Goal: Transaction & Acquisition: Register for event/course

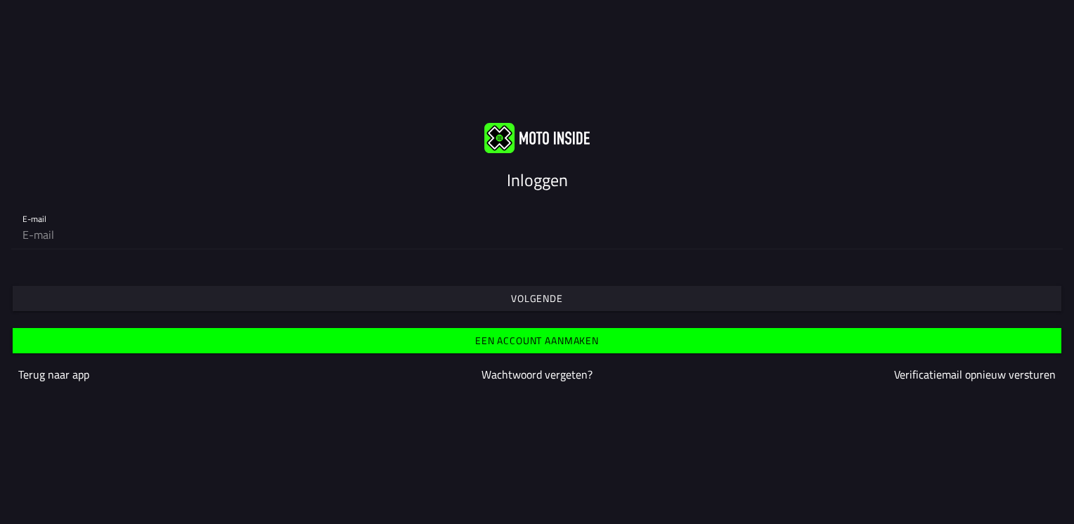
click at [0, 0] on slot "Terug naar app" at bounding box center [0, 0] width 0 height 0
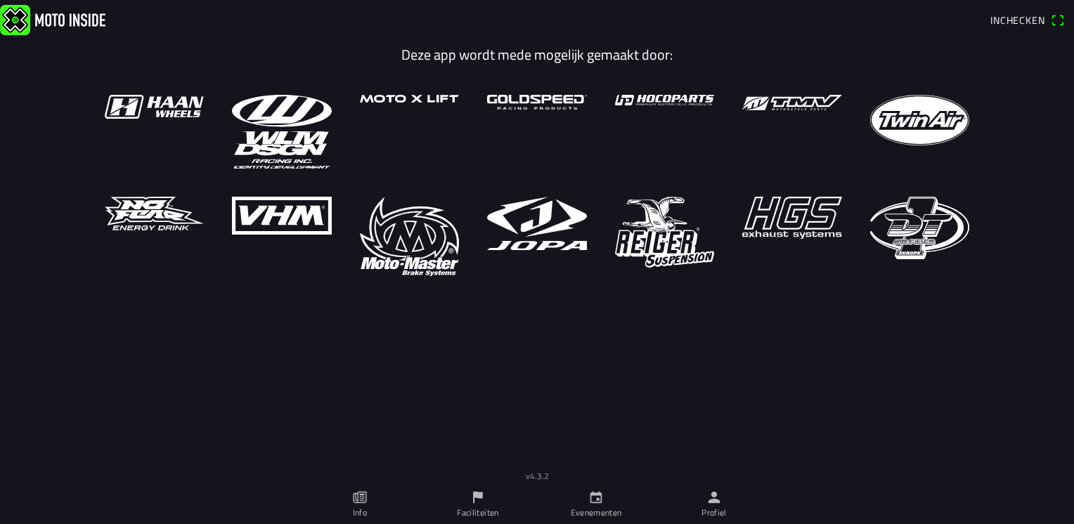
click at [596, 499] on icon "calendar" at bounding box center [596, 498] width 12 height 12
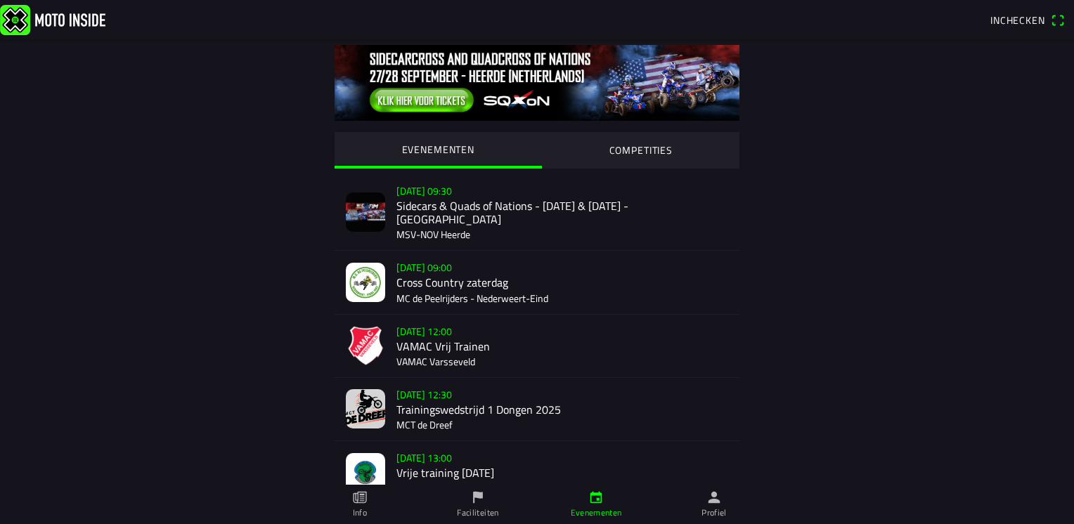
click at [425, 205] on div "[DATE] 09:30 Sidecars & Quads of Nations - [DATE] & [DATE] - Heerde MSV-NOV Hee…" at bounding box center [562, 212] width 332 height 76
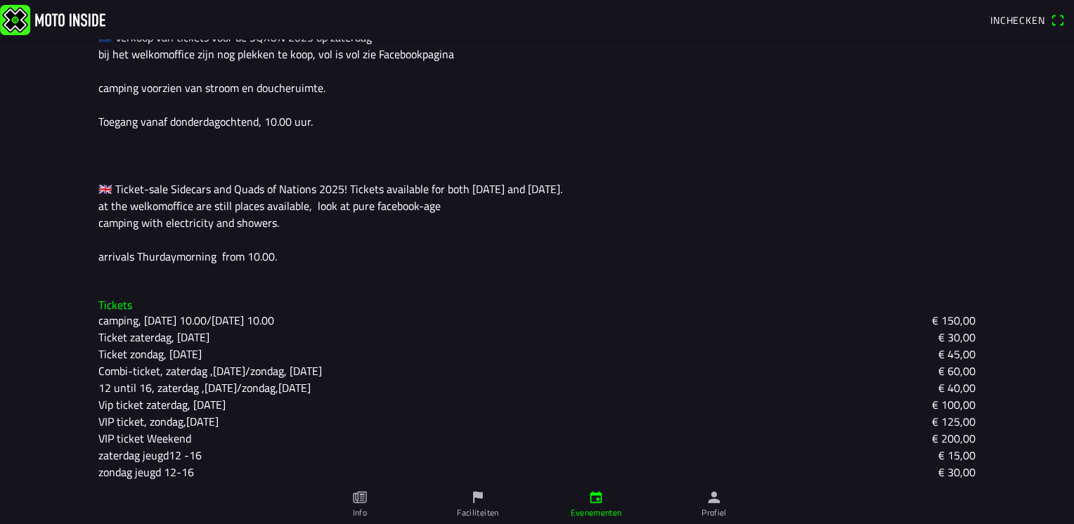
scroll to position [405, 0]
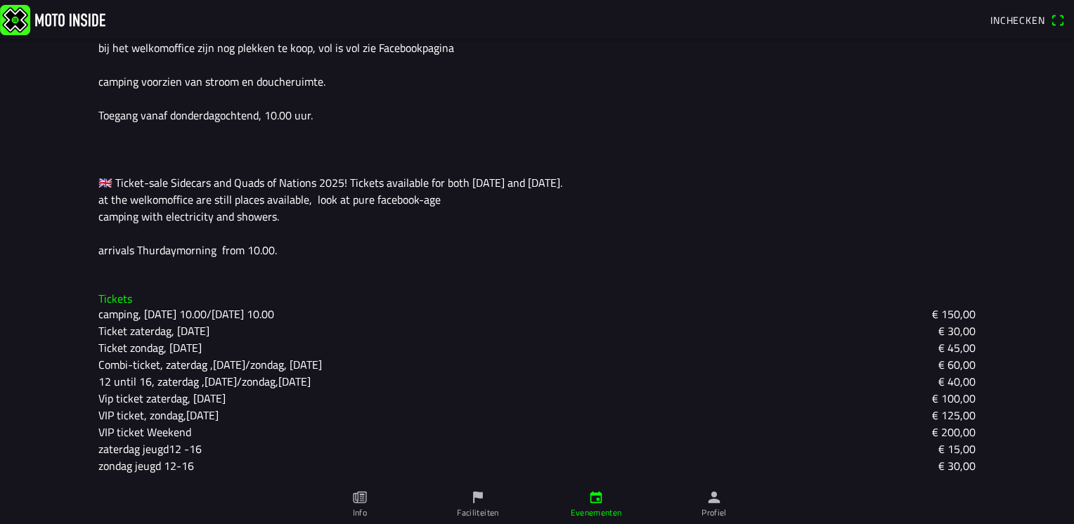
click at [0, 0] on slot "camping, [DATE] 10.00/[DATE] 10.00" at bounding box center [0, 0] width 0 height 0
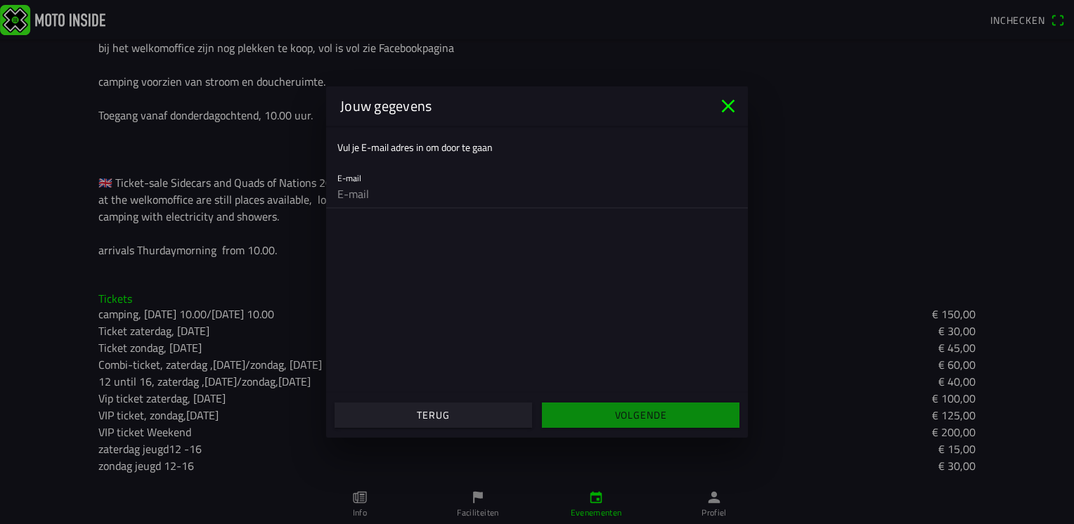
click at [396, 195] on input "email" at bounding box center [536, 194] width 399 height 28
type input "[EMAIL_ADDRESS][DOMAIN_NAME]"
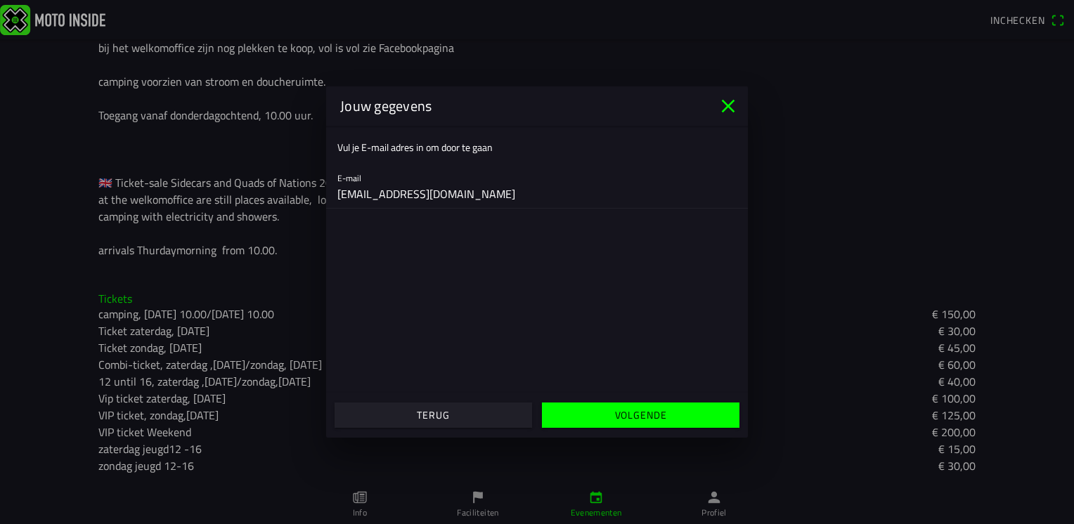
click at [0, 0] on slot "Volgende" at bounding box center [0, 0] width 0 height 0
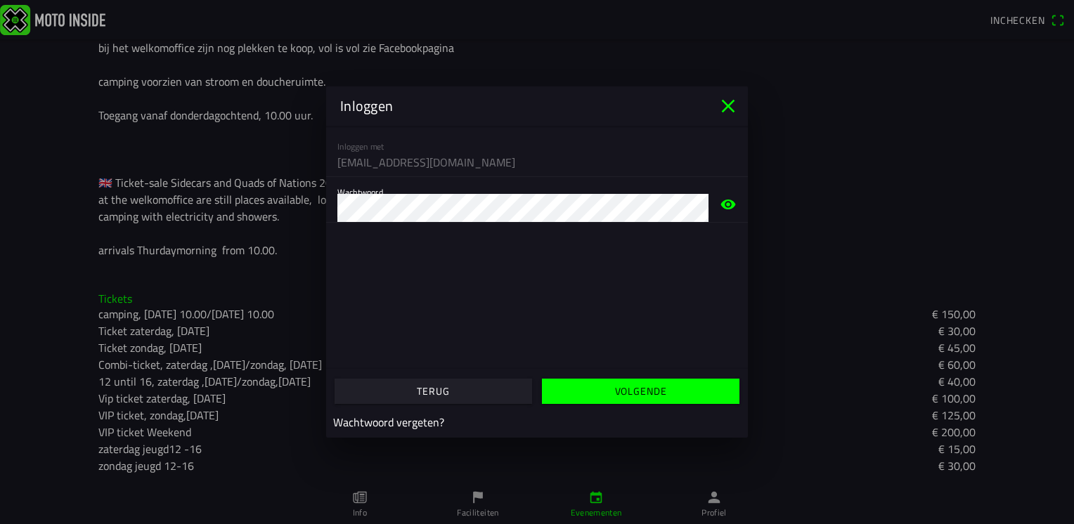
click at [0, 0] on slot "Volgende" at bounding box center [0, 0] width 0 height 0
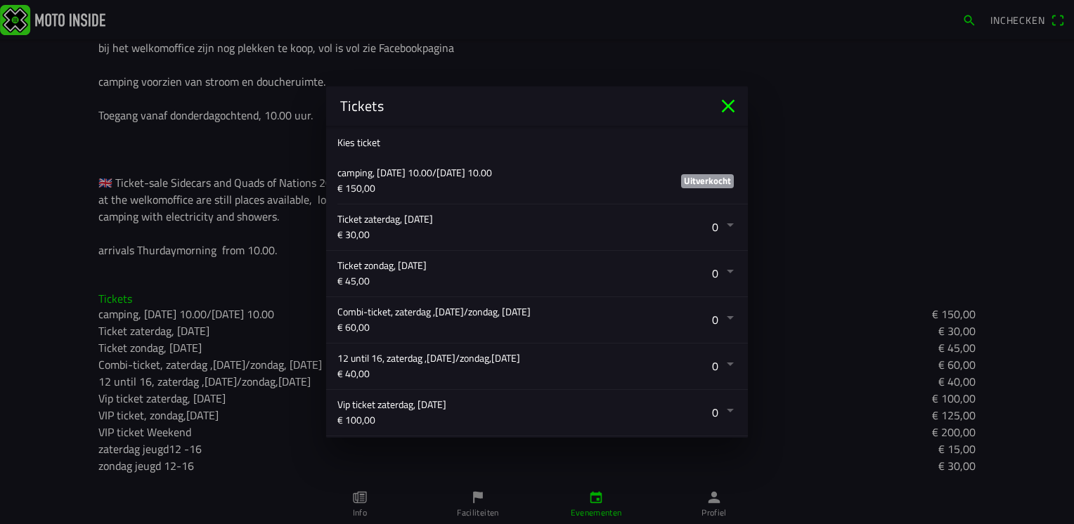
scroll to position [468, 0]
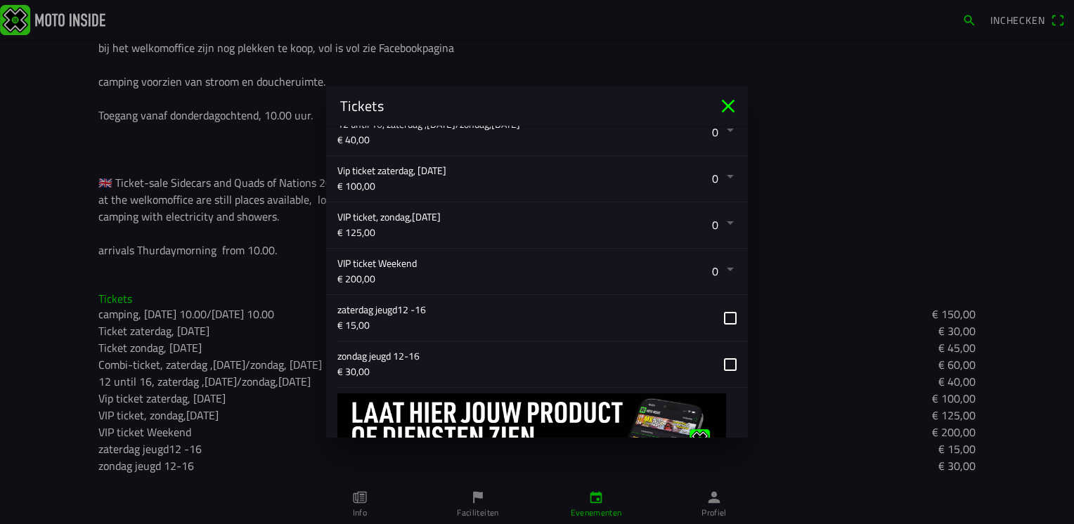
click at [407, 219] on button "button" at bounding box center [542, 225] width 410 height 46
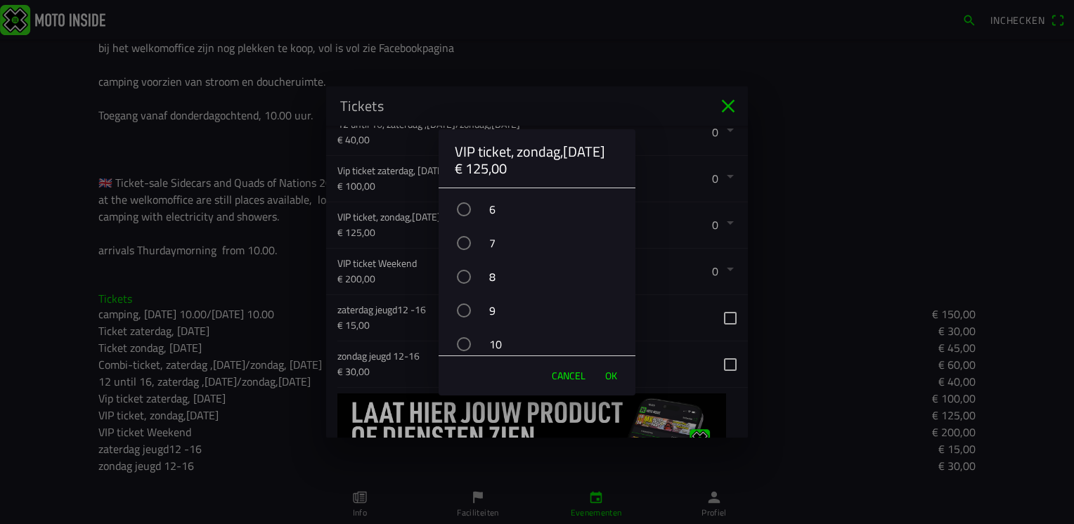
scroll to position [203, 0]
click at [568, 374] on span "Cancel" at bounding box center [569, 376] width 34 height 14
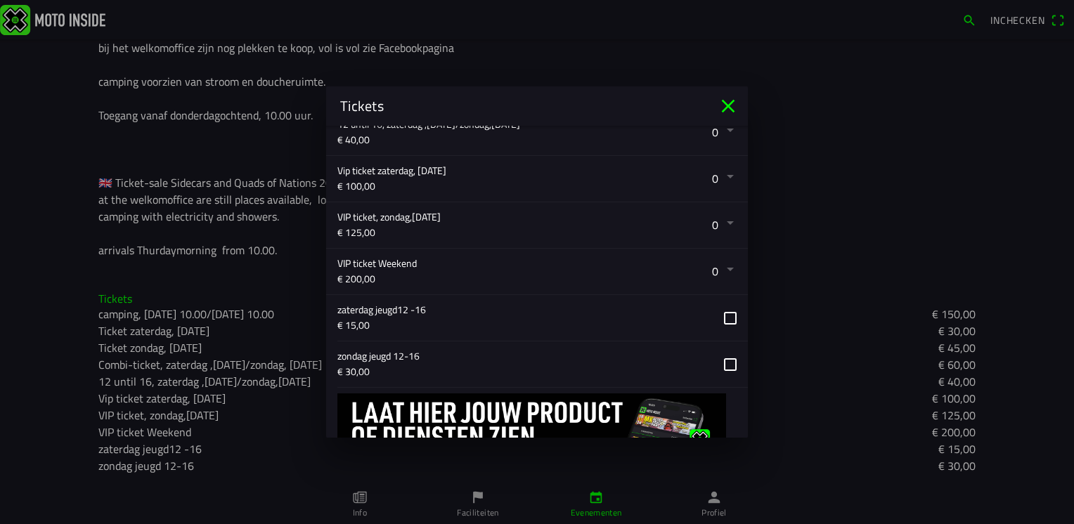
click at [731, 106] on icon "close" at bounding box center [728, 106] width 22 height 22
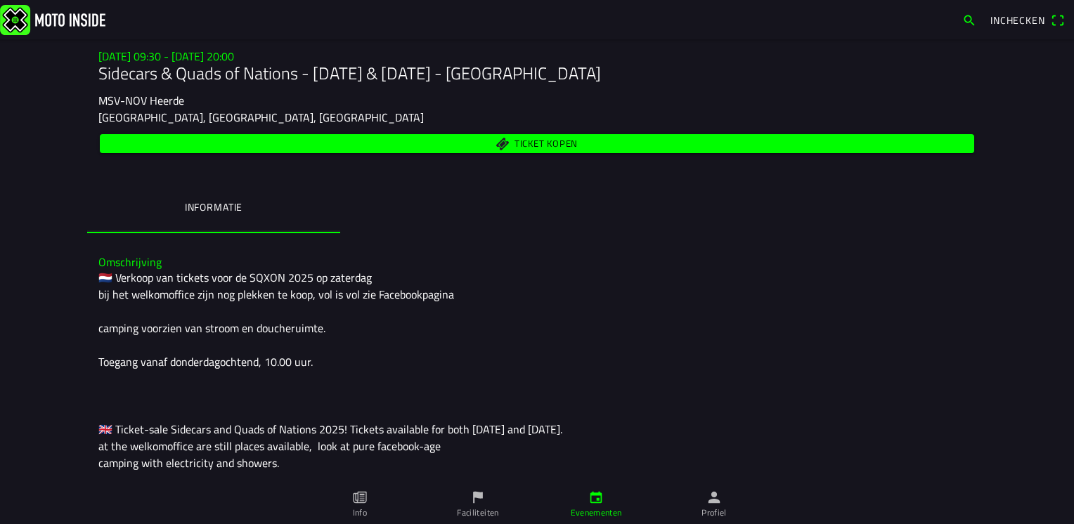
scroll to position [0, 0]
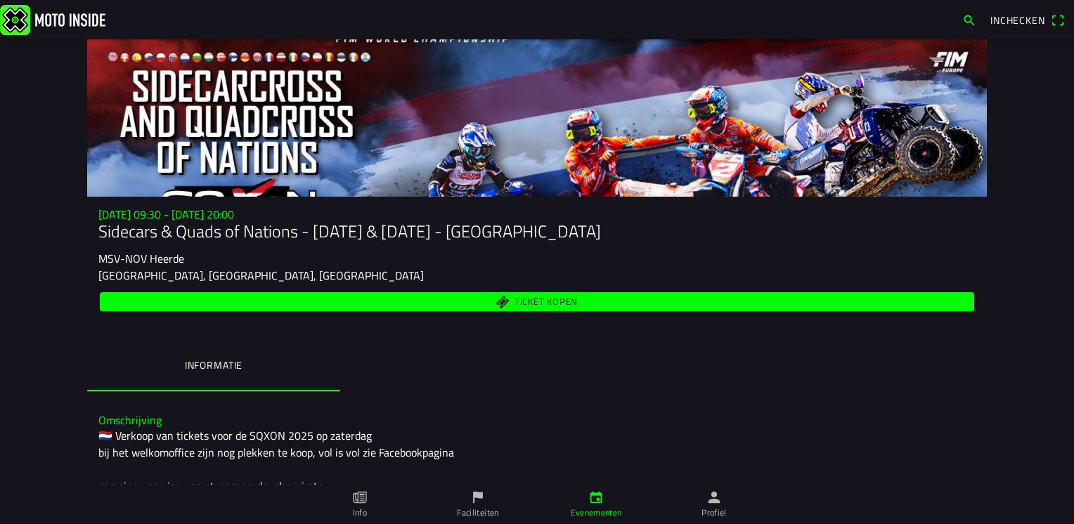
click at [546, 306] on span "Ticket kopen" at bounding box center [545, 301] width 63 height 9
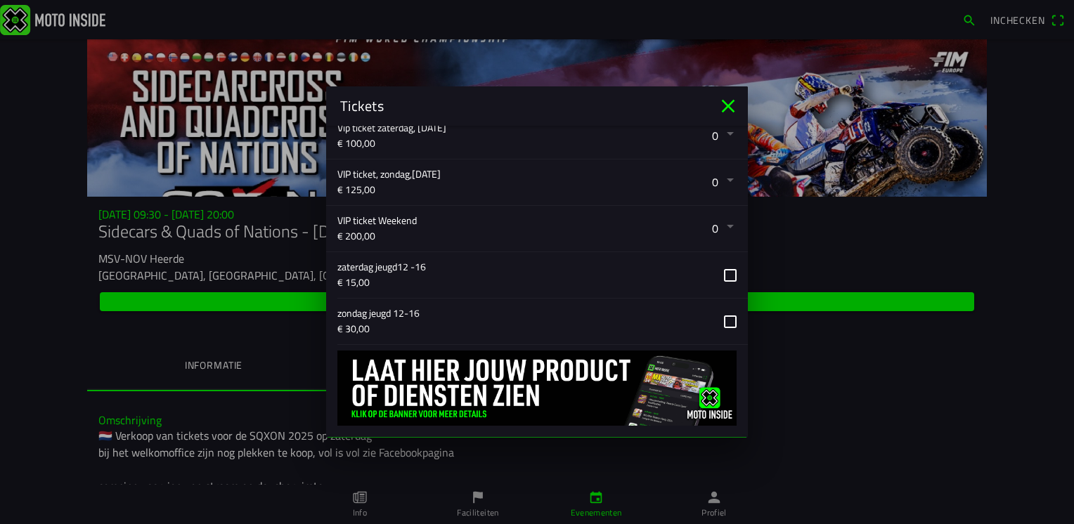
scroll to position [534, 0]
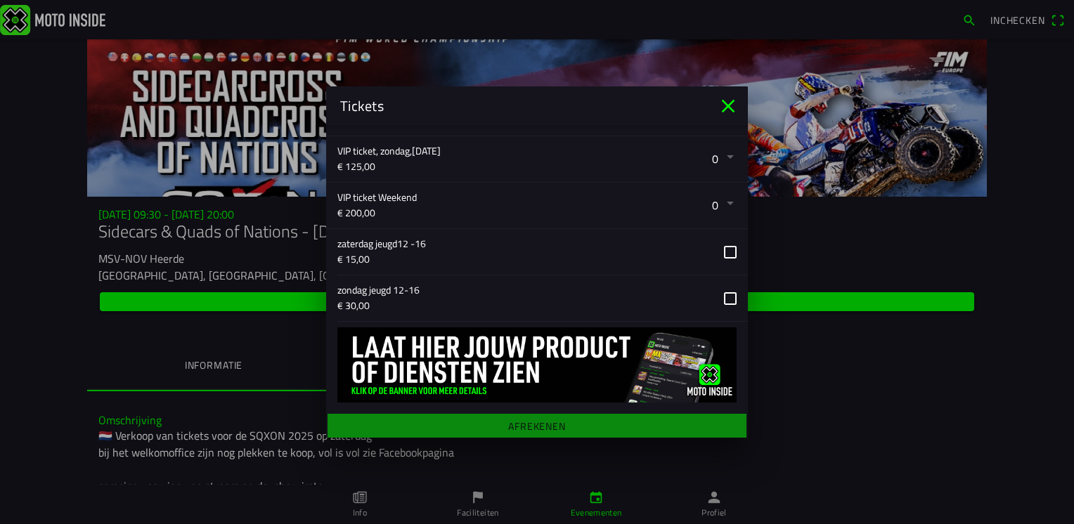
click at [729, 103] on icon "close" at bounding box center [728, 106] width 22 height 22
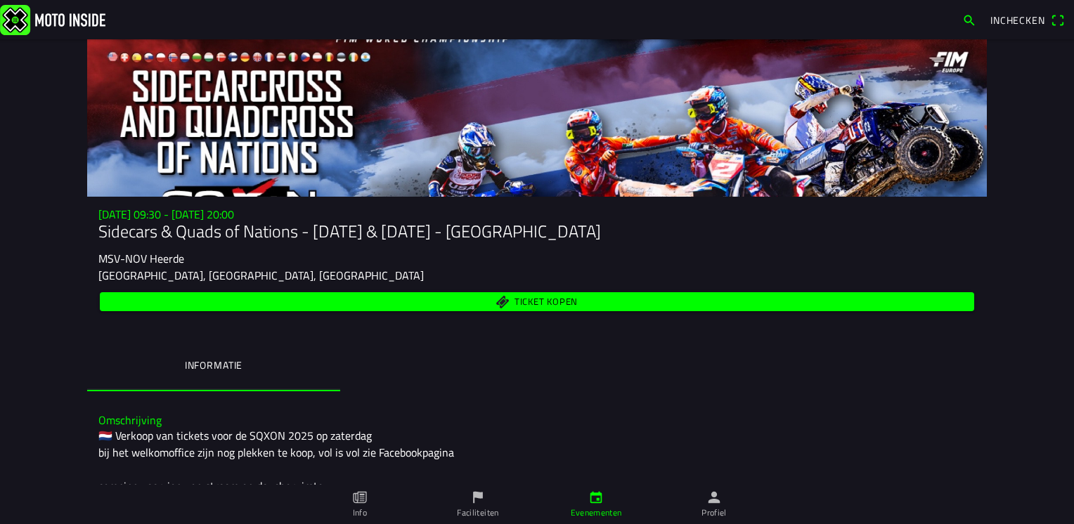
click at [228, 359] on ion-label "Informatie" at bounding box center [214, 365] width 58 height 15
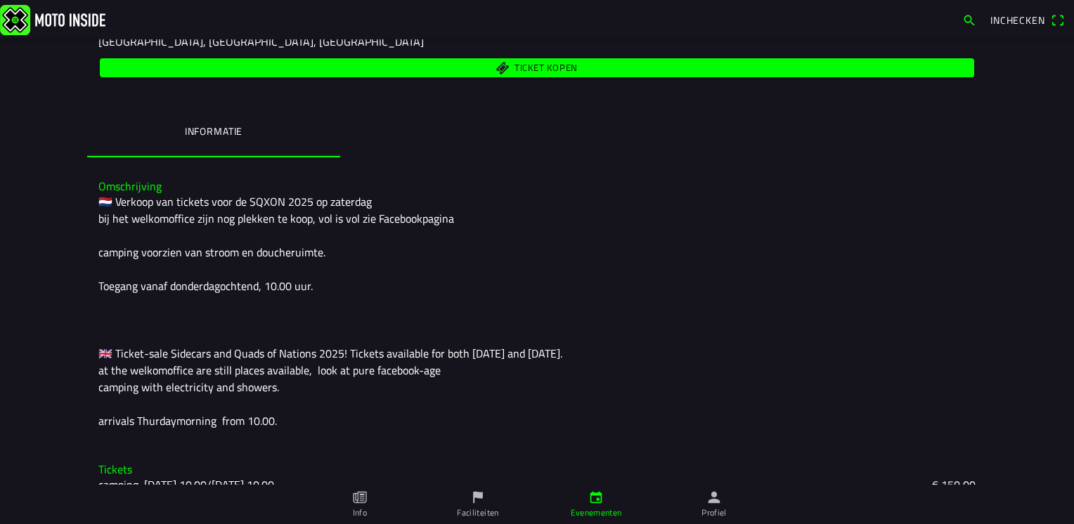
scroll to position [405, 0]
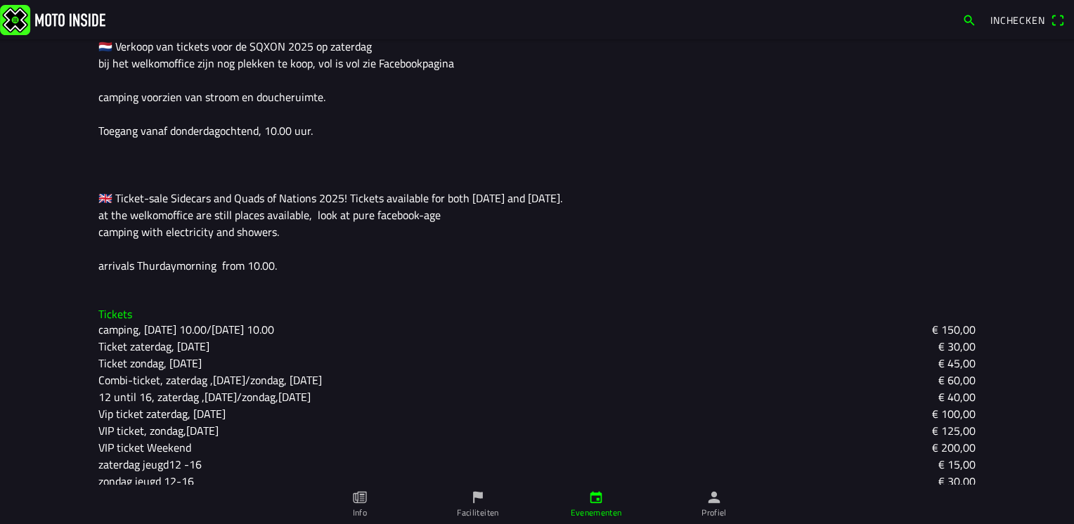
scroll to position [405, 0]
